Goal: Information Seeking & Learning: Find specific fact

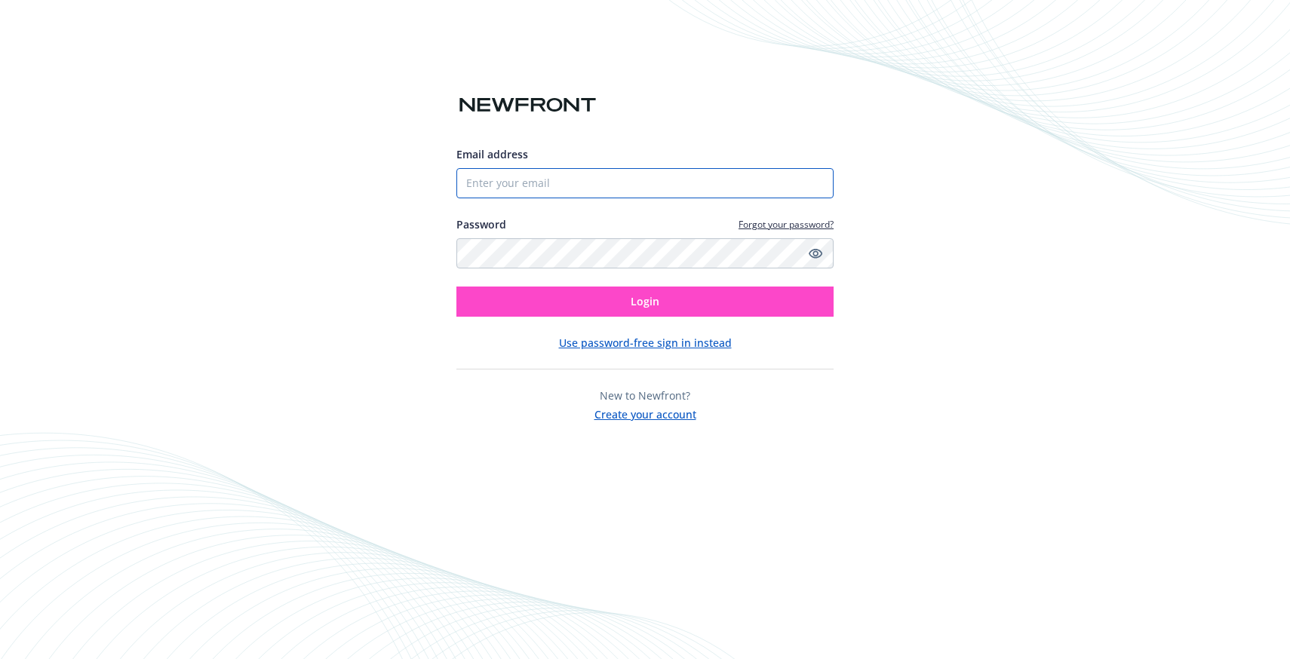
type input "[EMAIL_ADDRESS][PERSON_NAME][DOMAIN_NAME]"
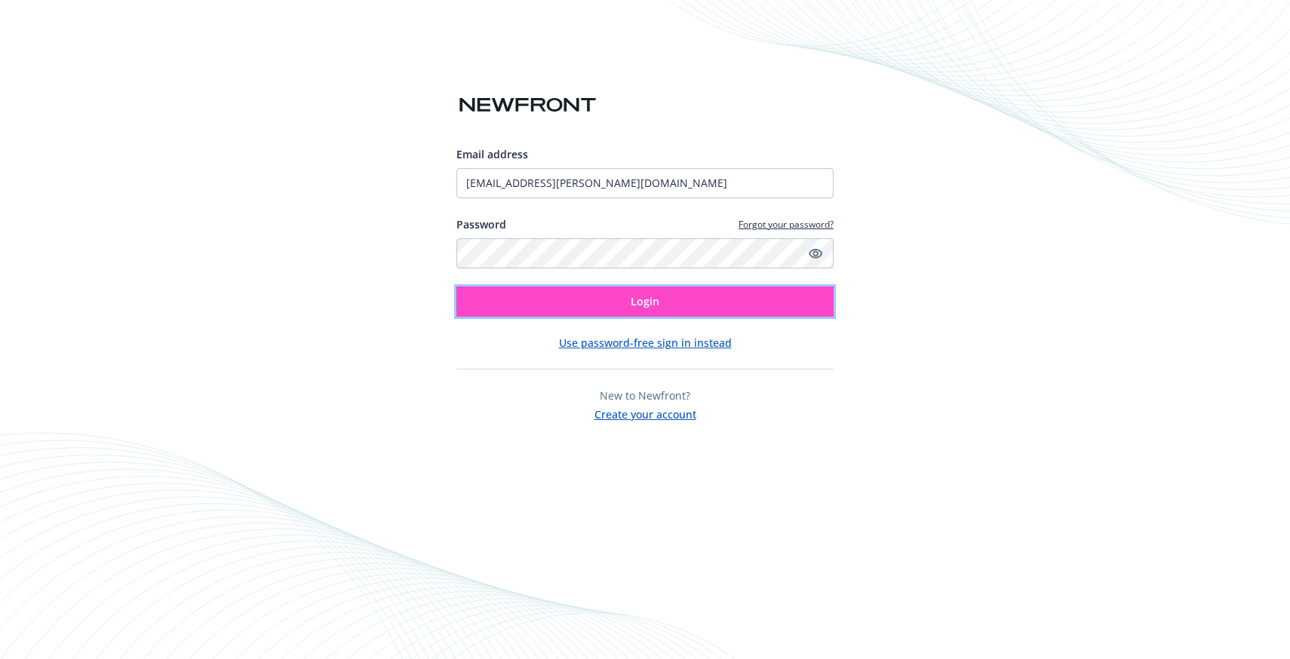
click at [660, 299] on button "Login" at bounding box center [645, 302] width 377 height 30
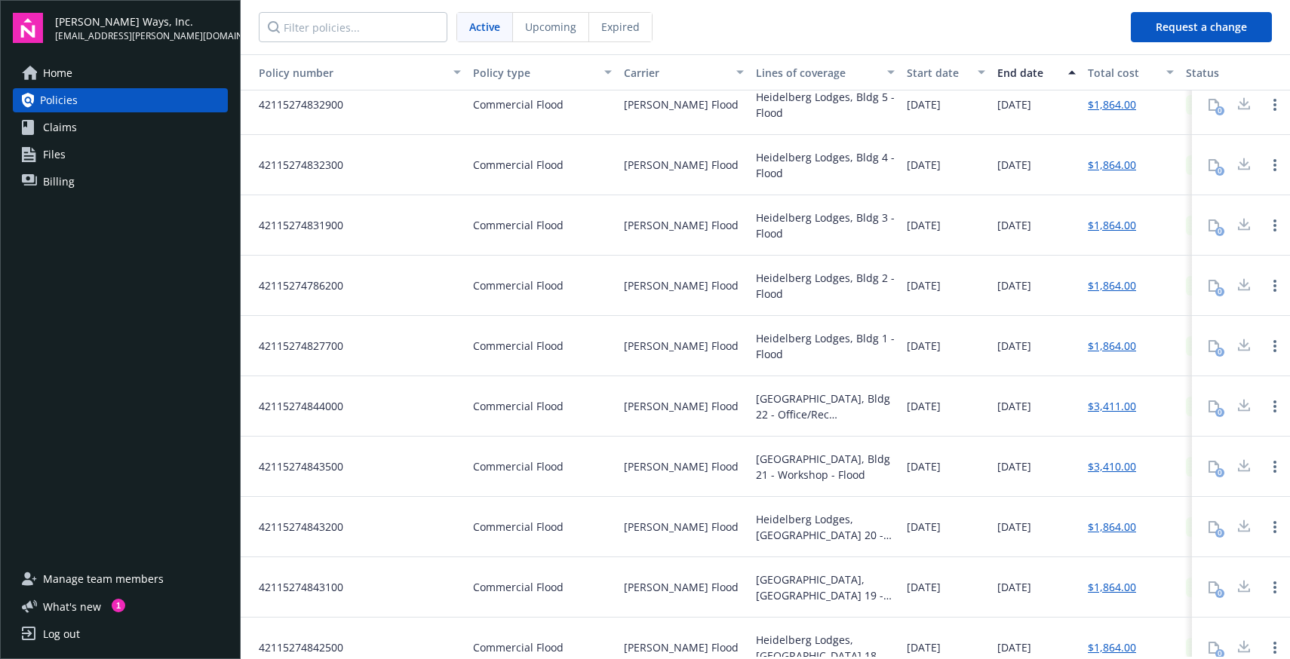
scroll to position [323, 0]
drag, startPoint x: 953, startPoint y: 340, endPoint x: 895, endPoint y: 340, distance: 58.1
click at [895, 340] on div "42115274827700 Commercial Flood [PERSON_NAME] Flood [GEOGRAPHIC_DATA], [GEOGRAP…" at bounding box center [863, 347] width 1245 height 60
click at [915, 342] on span "07/28/2025" at bounding box center [924, 347] width 34 height 16
drag, startPoint x: 908, startPoint y: 342, endPoint x: 984, endPoint y: 343, distance: 75.5
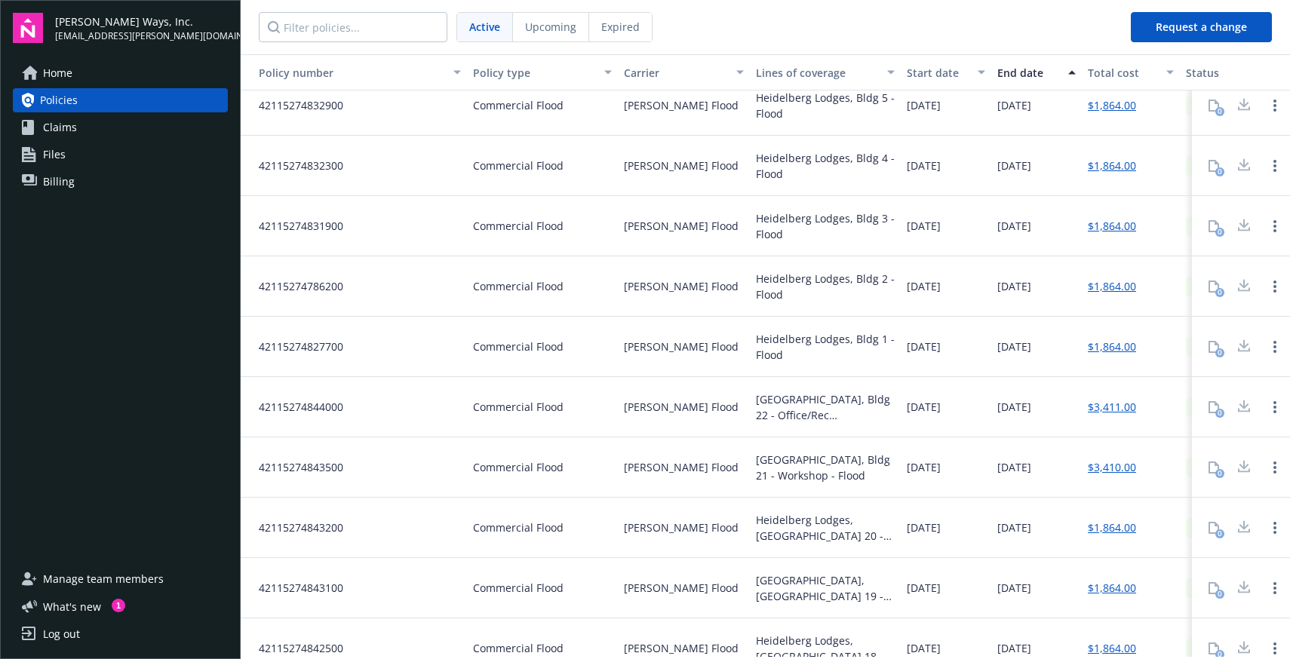
click at [984, 343] on div "07/28/2025" at bounding box center [946, 347] width 91 height 60
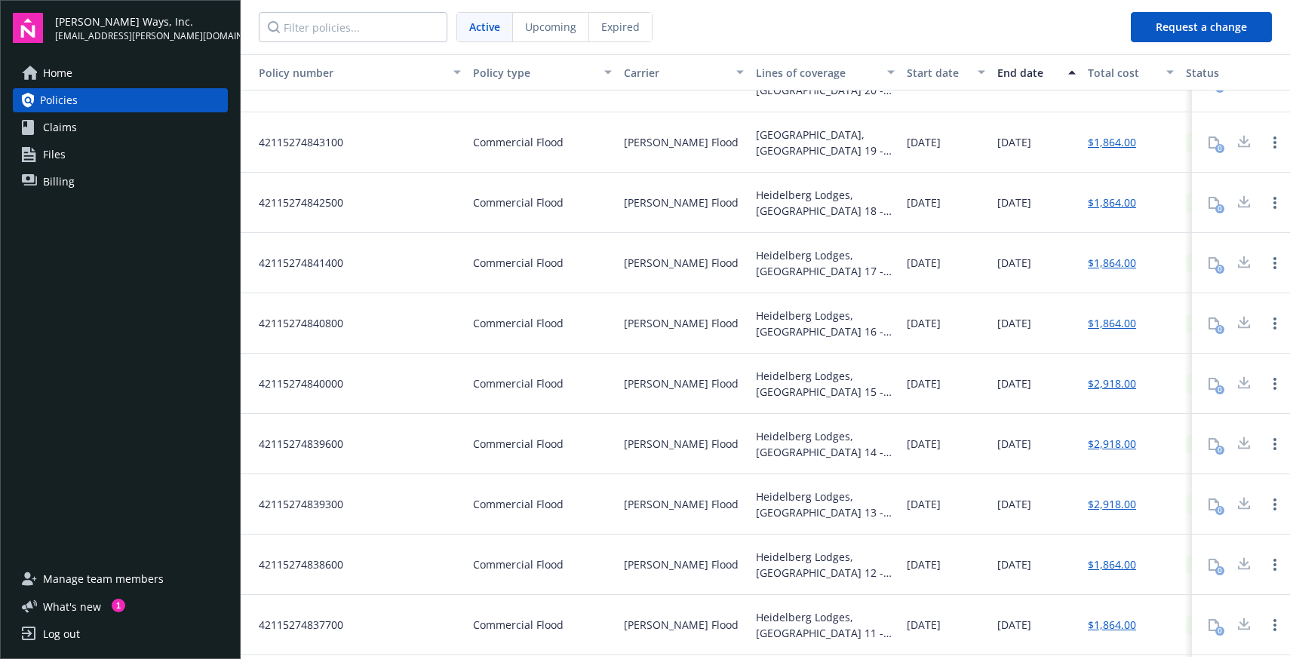
copy span "07/28/2025"
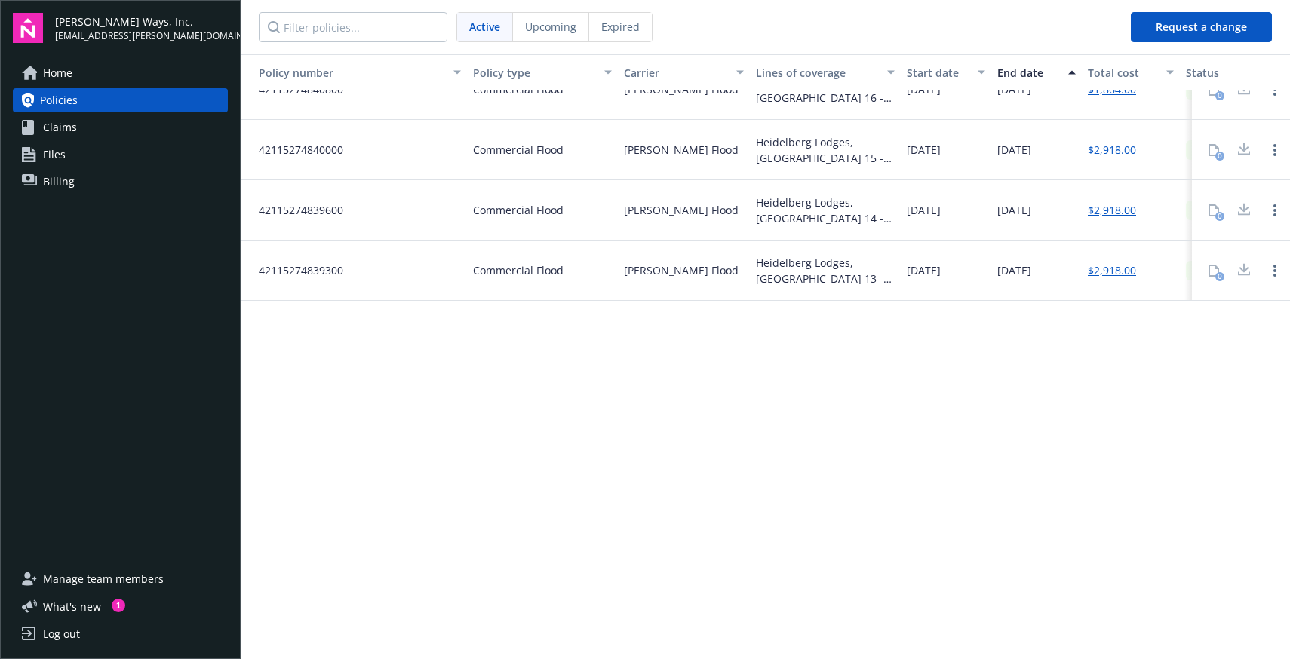
scroll to position [0, 0]
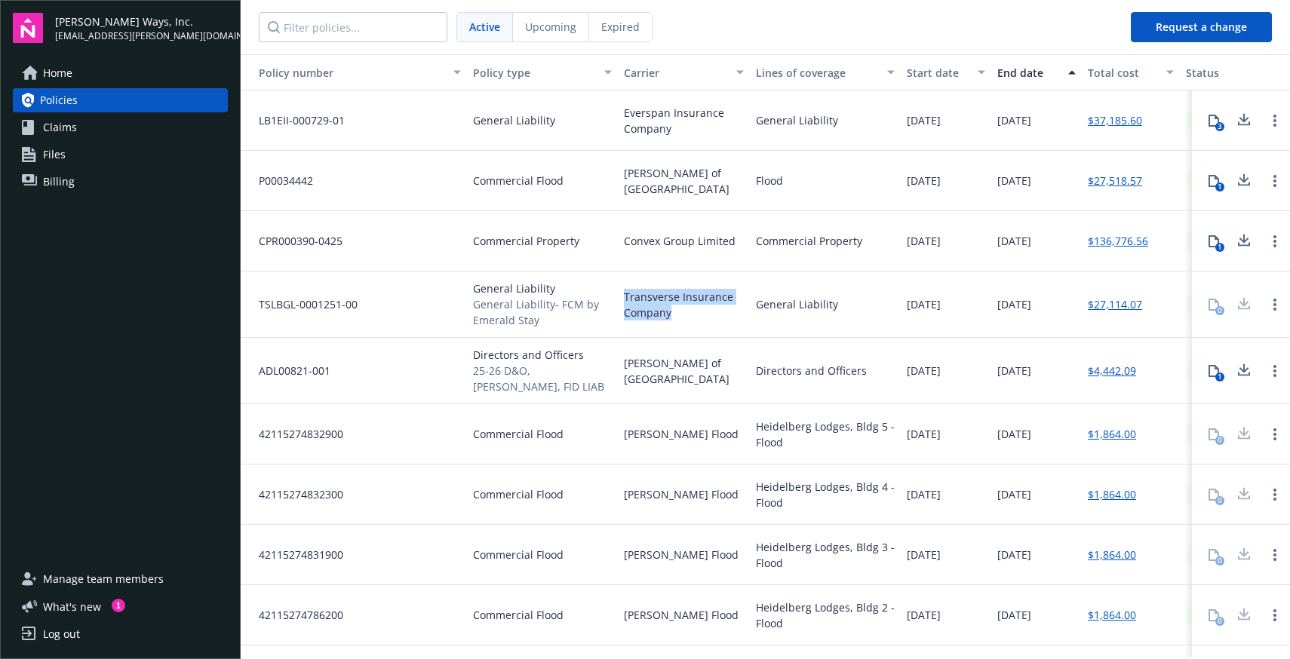
drag, startPoint x: 693, startPoint y: 319, endPoint x: 623, endPoint y: 296, distance: 73.3
click at [623, 296] on div "Transverse Insurance Company" at bounding box center [684, 305] width 132 height 66
copy span "Transverse Insurance Company"
drag, startPoint x: 377, startPoint y: 303, endPoint x: 255, endPoint y: 303, distance: 121.5
click at [255, 303] on div "TSLBGL-0001251-00" at bounding box center [354, 305] width 226 height 66
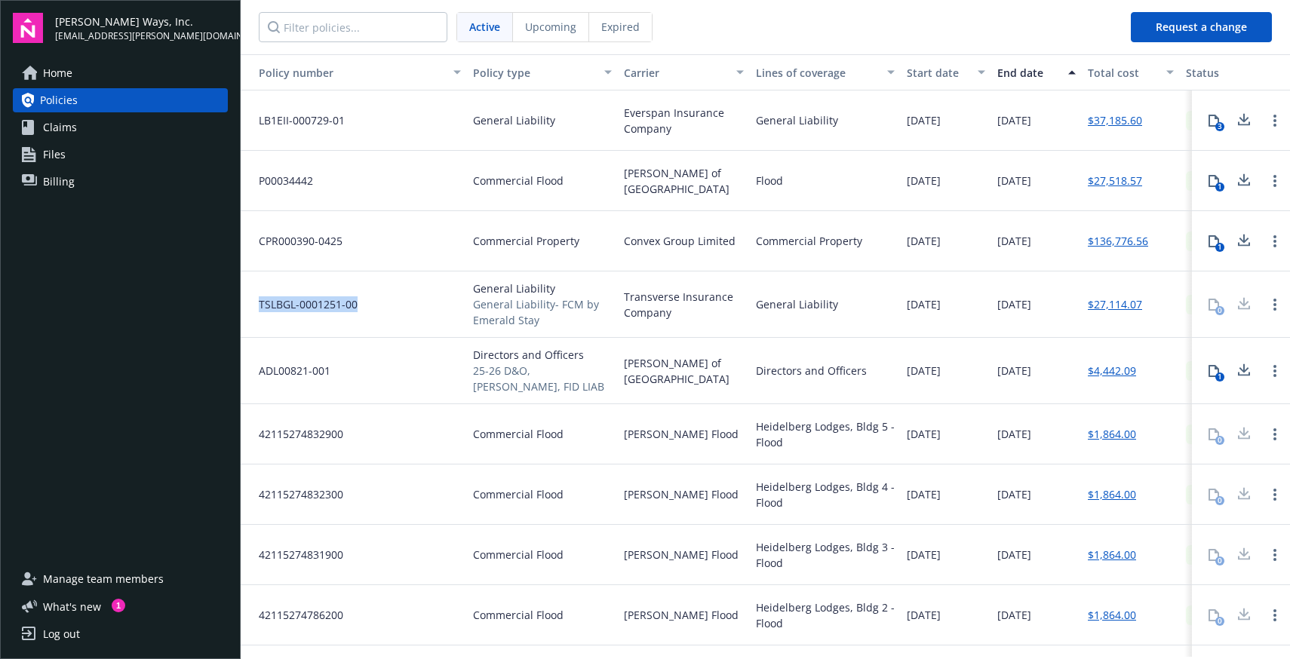
copy span "TSLBGL-0001251-00"
drag, startPoint x: 690, startPoint y: 318, endPoint x: 623, endPoint y: 293, distance: 71.9
click at [623, 293] on div "Transverse Insurance Company" at bounding box center [684, 305] width 132 height 66
copy span "Transverse Insurance Company"
drag, startPoint x: 1127, startPoint y: 306, endPoint x: 1084, endPoint y: 306, distance: 42.3
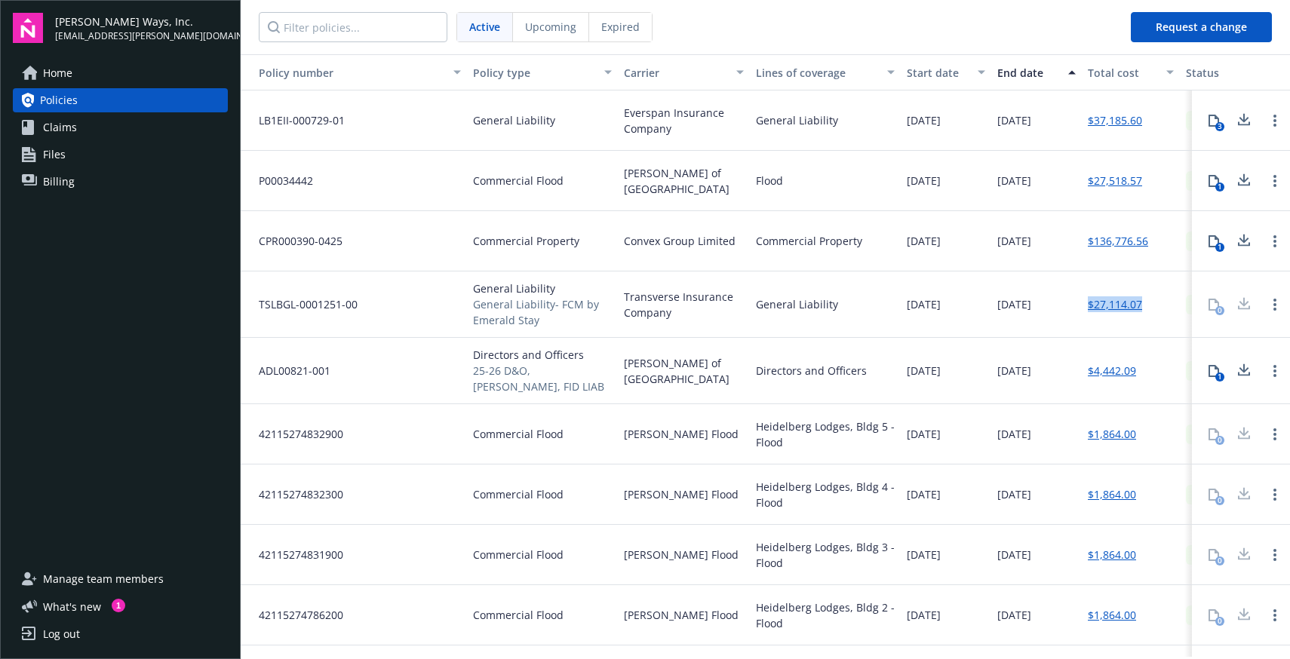
click at [1084, 306] on div "$27,114.07" at bounding box center [1131, 305] width 98 height 66
copy link "$27,114.07"
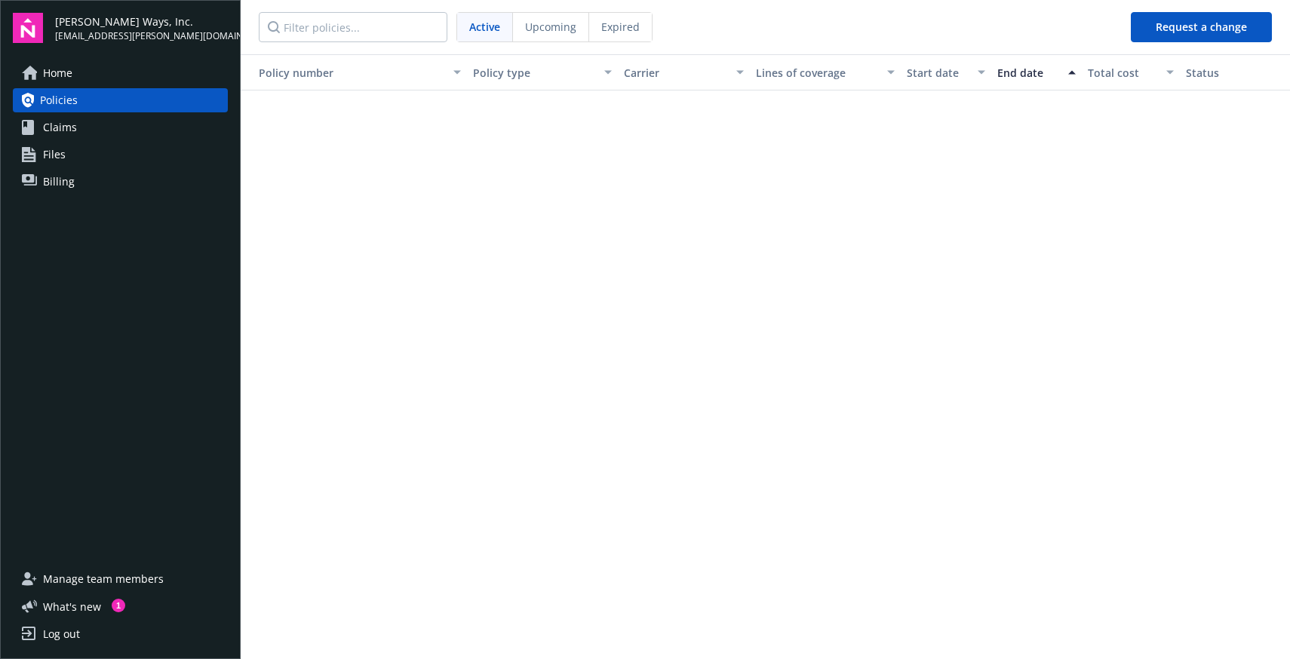
scroll to position [1063, 0]
